Goal: Task Accomplishment & Management: Manage account settings

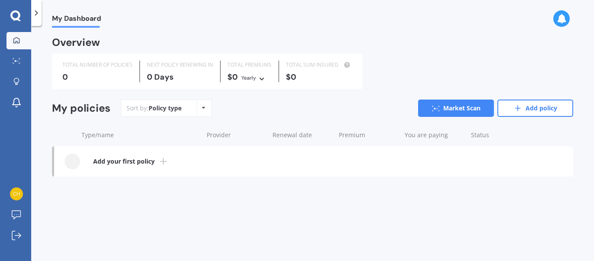
click at [116, 163] on b "Add your first policy" at bounding box center [124, 161] width 62 height 9
